Goal: Task Accomplishment & Management: Use online tool/utility

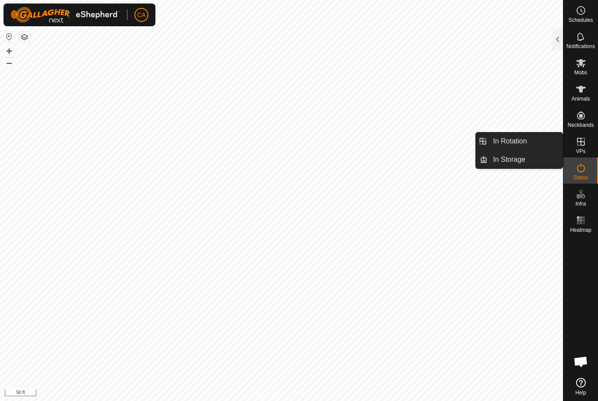
click at [523, 139] on span "In Rotation" at bounding box center [510, 141] width 34 height 11
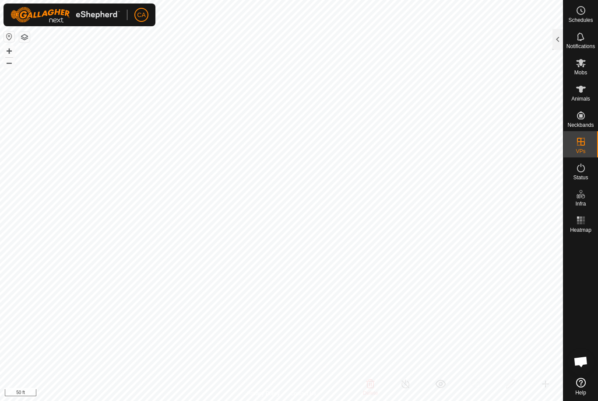
click at [556, 42] on div at bounding box center [557, 39] width 11 height 21
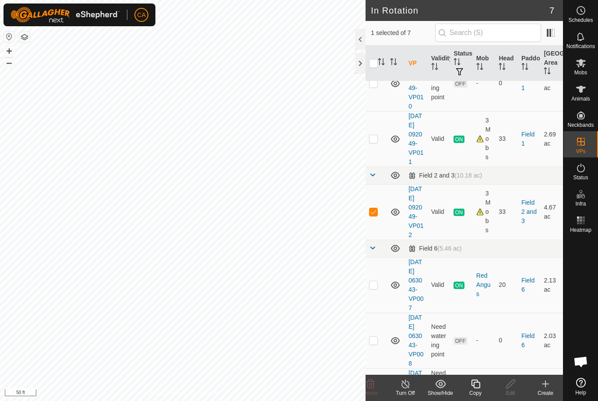
scroll to position [119, 0]
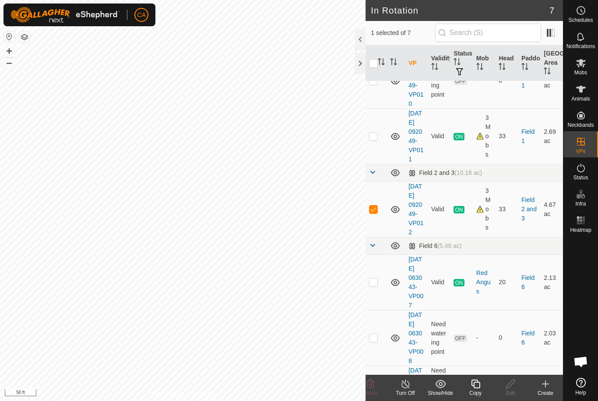
click at [380, 237] on td at bounding box center [375, 210] width 21 height 56
checkbox input "false"
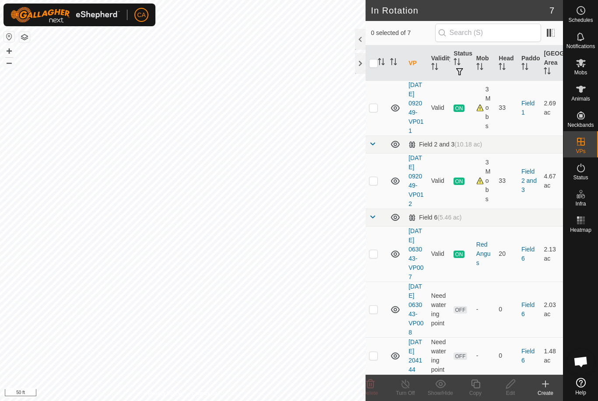
scroll to position [211, 0]
click at [376, 302] on td at bounding box center [375, 310] width 21 height 56
checkbox input "true"
click at [586, 70] on span "Mobs" at bounding box center [580, 72] width 13 height 5
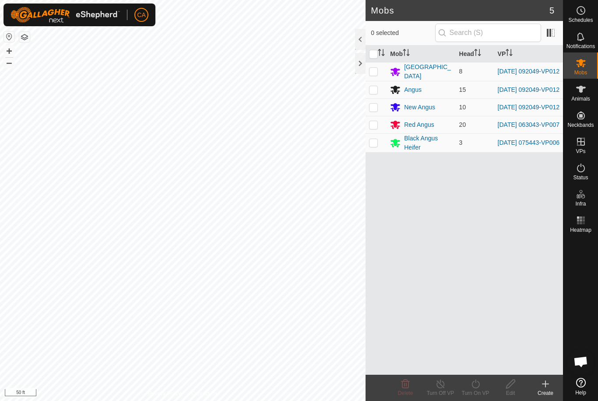
click at [378, 129] on td at bounding box center [375, 125] width 21 height 18
checkbox input "true"
click at [481, 389] on icon at bounding box center [475, 384] width 11 height 11
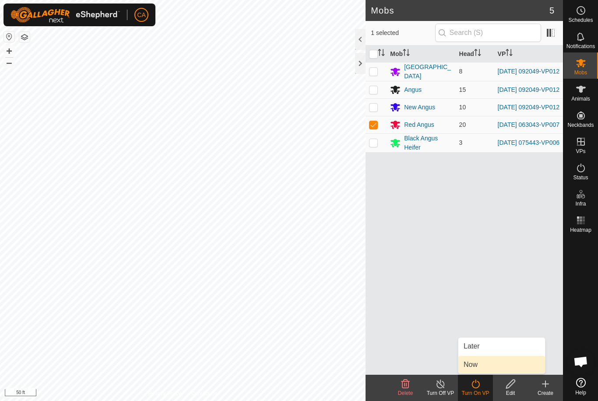
click at [498, 359] on link "Now" at bounding box center [501, 365] width 87 height 18
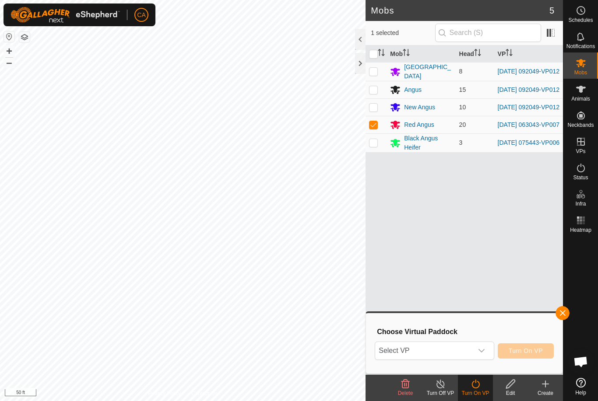
click at [480, 351] on icon "dropdown trigger" at bounding box center [481, 351] width 6 height 4
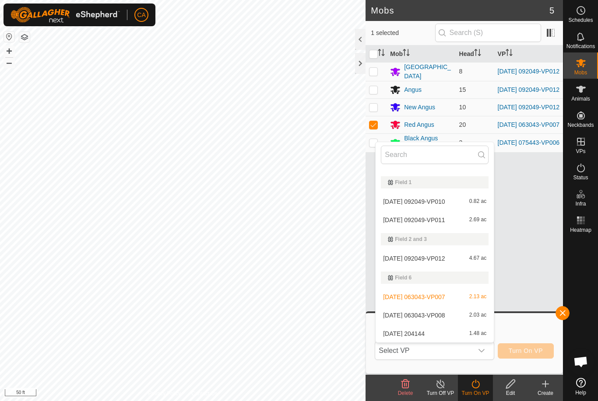
scroll to position [33, 0]
click at [439, 329] on div "[DATE] 204144 1.48 ac" at bounding box center [435, 334] width 108 height 11
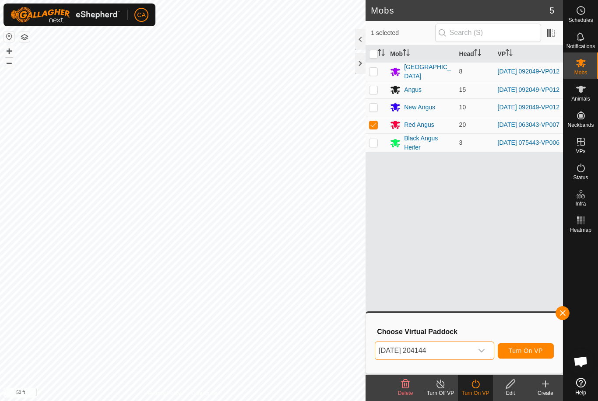
click at [484, 347] on div "dropdown trigger" at bounding box center [482, 351] width 18 height 18
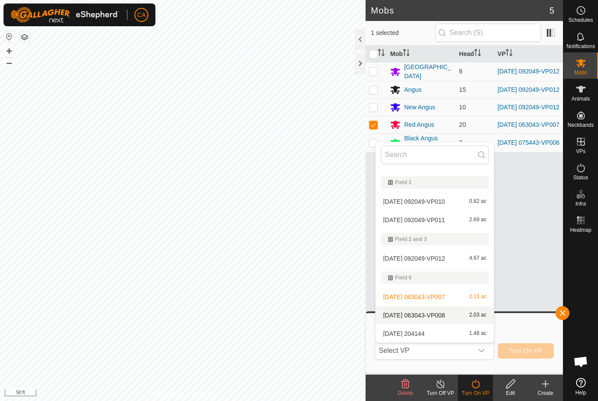
click at [476, 314] on span "2.03 ac" at bounding box center [477, 315] width 17 height 6
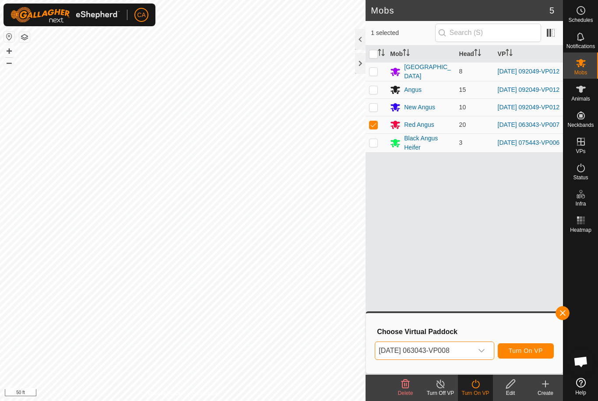
click at [530, 341] on div "[DATE] 063043-VP008 Turn On VP" at bounding box center [464, 350] width 179 height 21
click at [526, 348] on span "Turn On VP" at bounding box center [526, 350] width 34 height 7
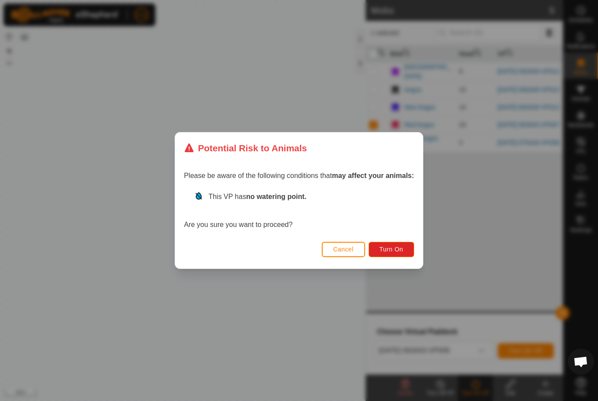
click at [401, 247] on span "Turn On" at bounding box center [391, 249] width 24 height 7
